Goal: Information Seeking & Learning: Understand process/instructions

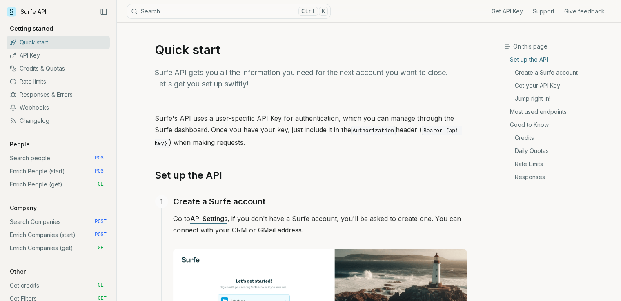
click at [212, 215] on link "API Settings" at bounding box center [208, 219] width 37 height 8
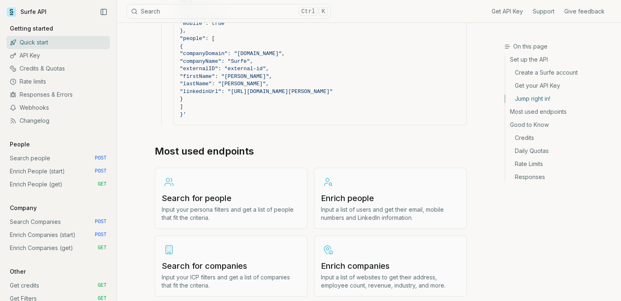
scroll to position [898, 0]
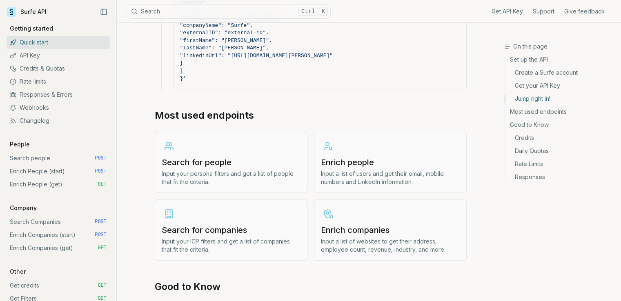
click at [240, 228] on h3 "Search for companies" at bounding box center [231, 229] width 139 height 11
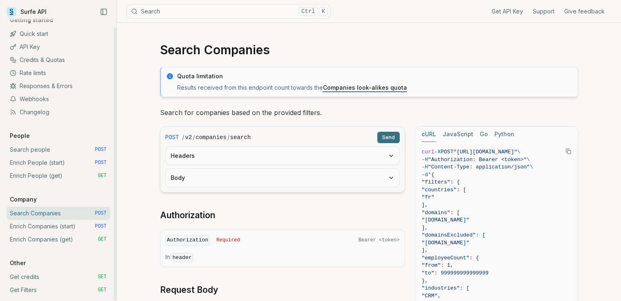
scroll to position [11, 0]
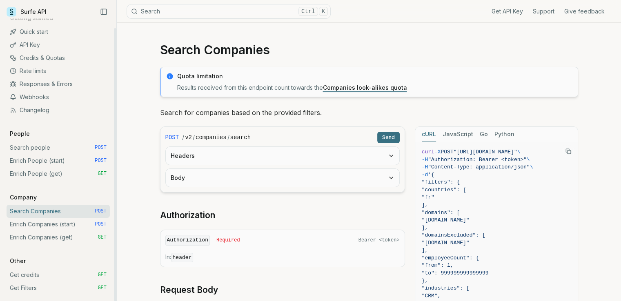
click at [41, 163] on link "Enrich People (start) POST" at bounding box center [58, 160] width 103 height 13
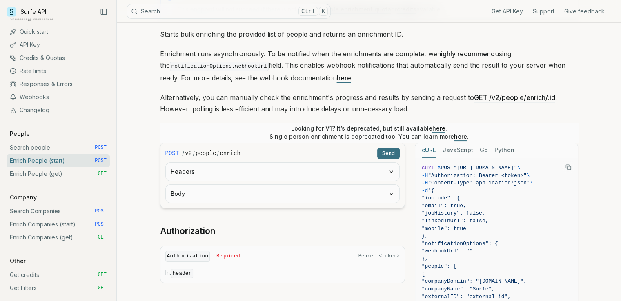
scroll to position [82, 0]
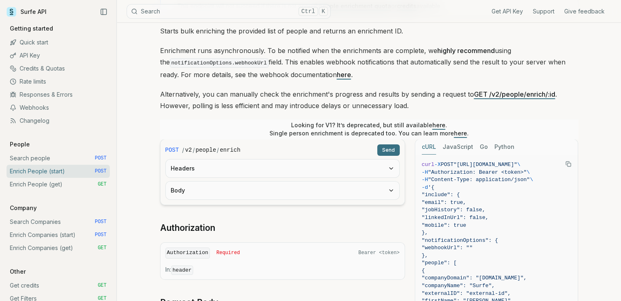
scroll to position [11, 0]
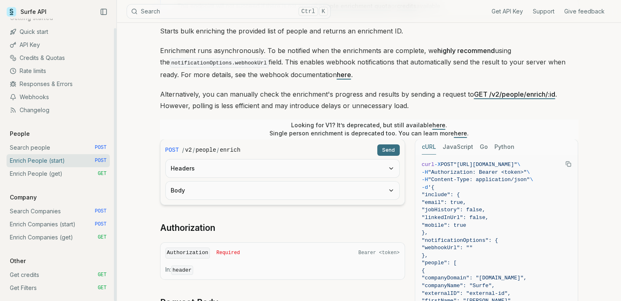
click at [48, 210] on link "Search Companies POST" at bounding box center [58, 211] width 103 height 13
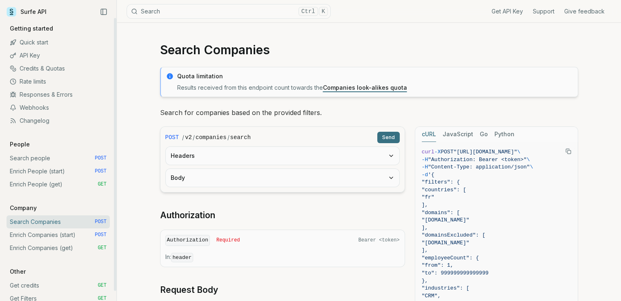
click at [42, 42] on link "Quick start" at bounding box center [58, 42] width 103 height 13
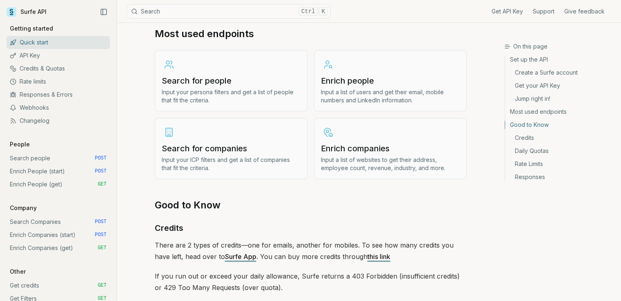
scroll to position [1020, 0]
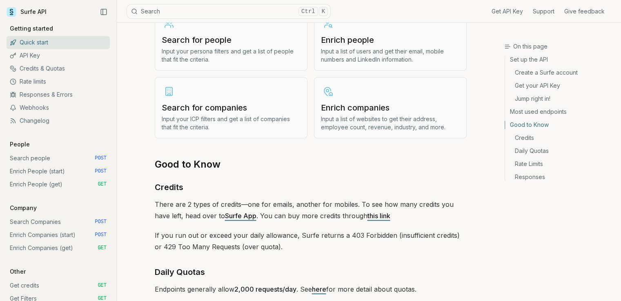
click at [227, 214] on link "Surfe App" at bounding box center [240, 216] width 31 height 8
click at [238, 107] on h3 "Search for companies" at bounding box center [231, 107] width 139 height 11
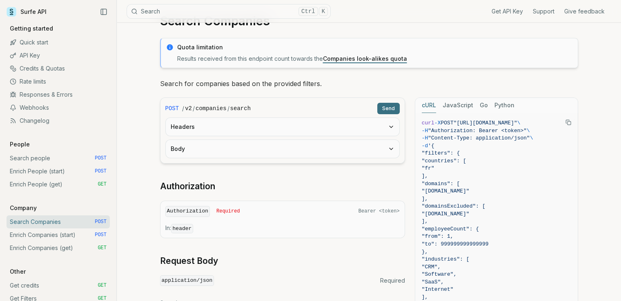
scroll to position [41, 0]
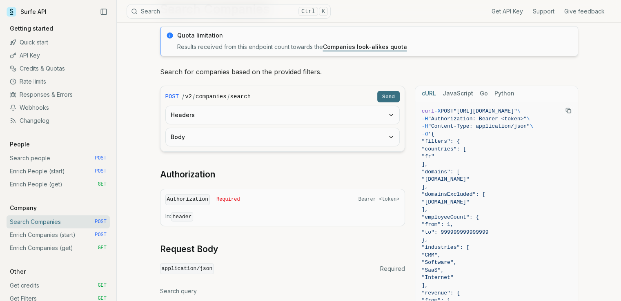
click at [291, 144] on button "Body" at bounding box center [282, 137] width 233 height 18
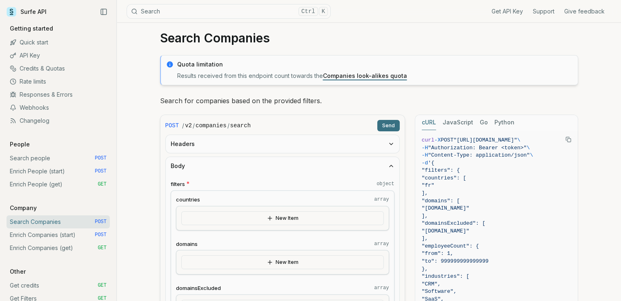
scroll to position [0, 0]
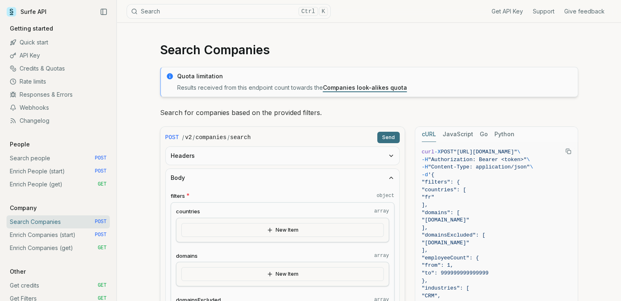
click at [352, 163] on button "Headers" at bounding box center [282, 156] width 233 height 18
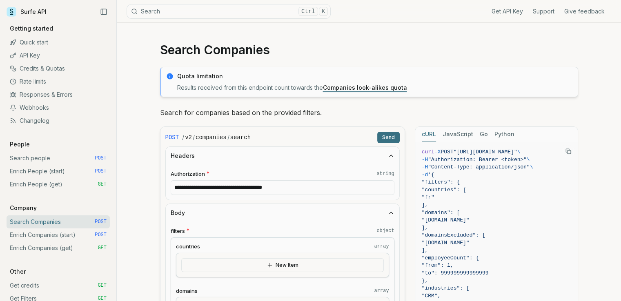
click at [274, 187] on input "**********" at bounding box center [283, 187] width 224 height 15
